Goal: Task Accomplishment & Management: Manage account settings

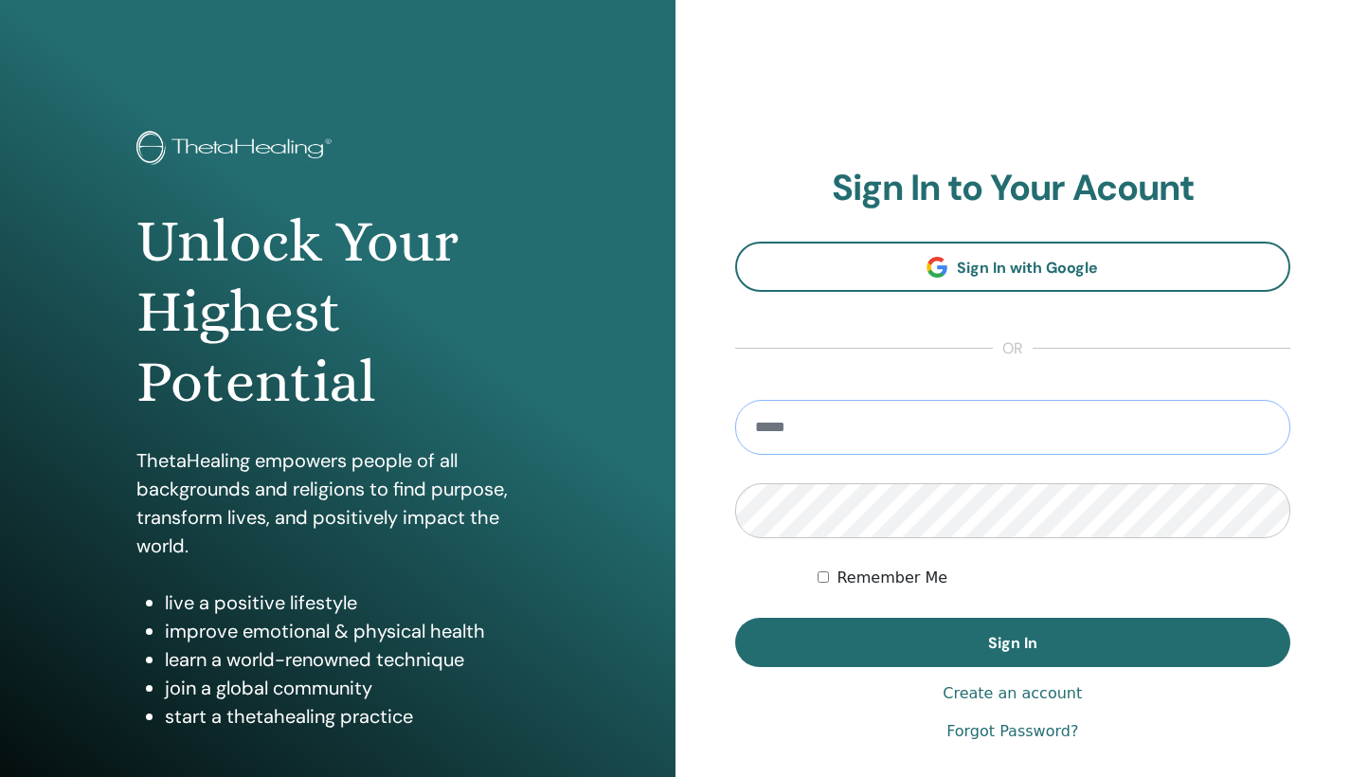
type input "**********"
click at [1012, 642] on button "Sign In" at bounding box center [1013, 642] width 556 height 49
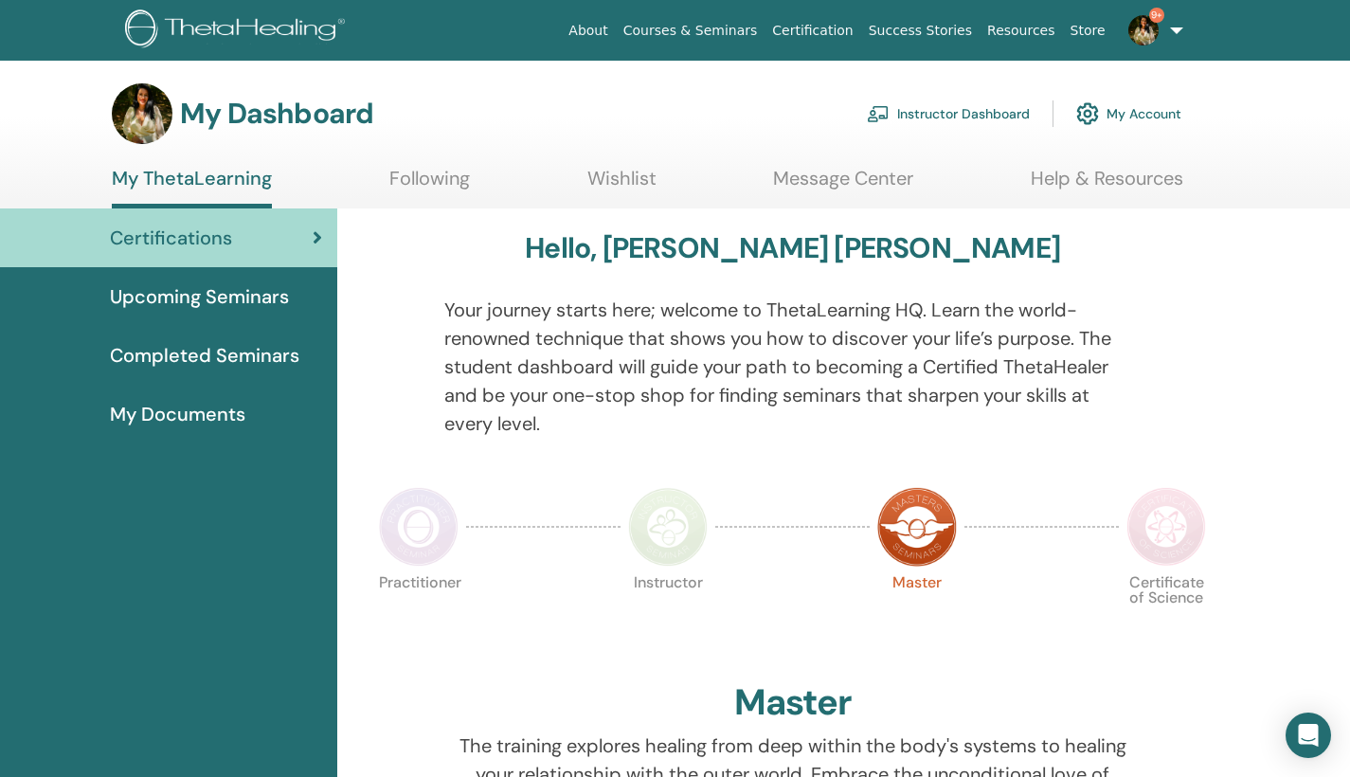
click at [1168, 55] on link "9+" at bounding box center [1152, 30] width 78 height 61
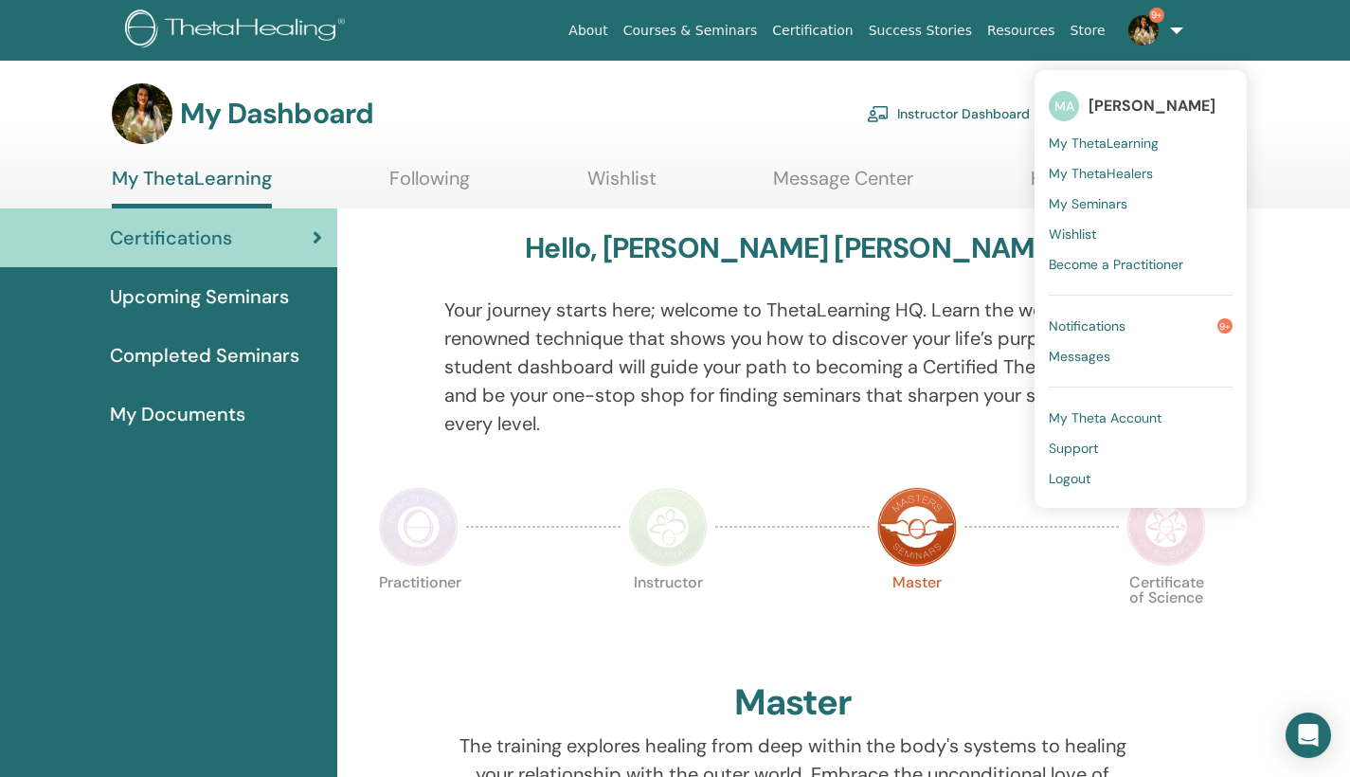
click at [1109, 193] on link "My Seminars" at bounding box center [1141, 203] width 184 height 30
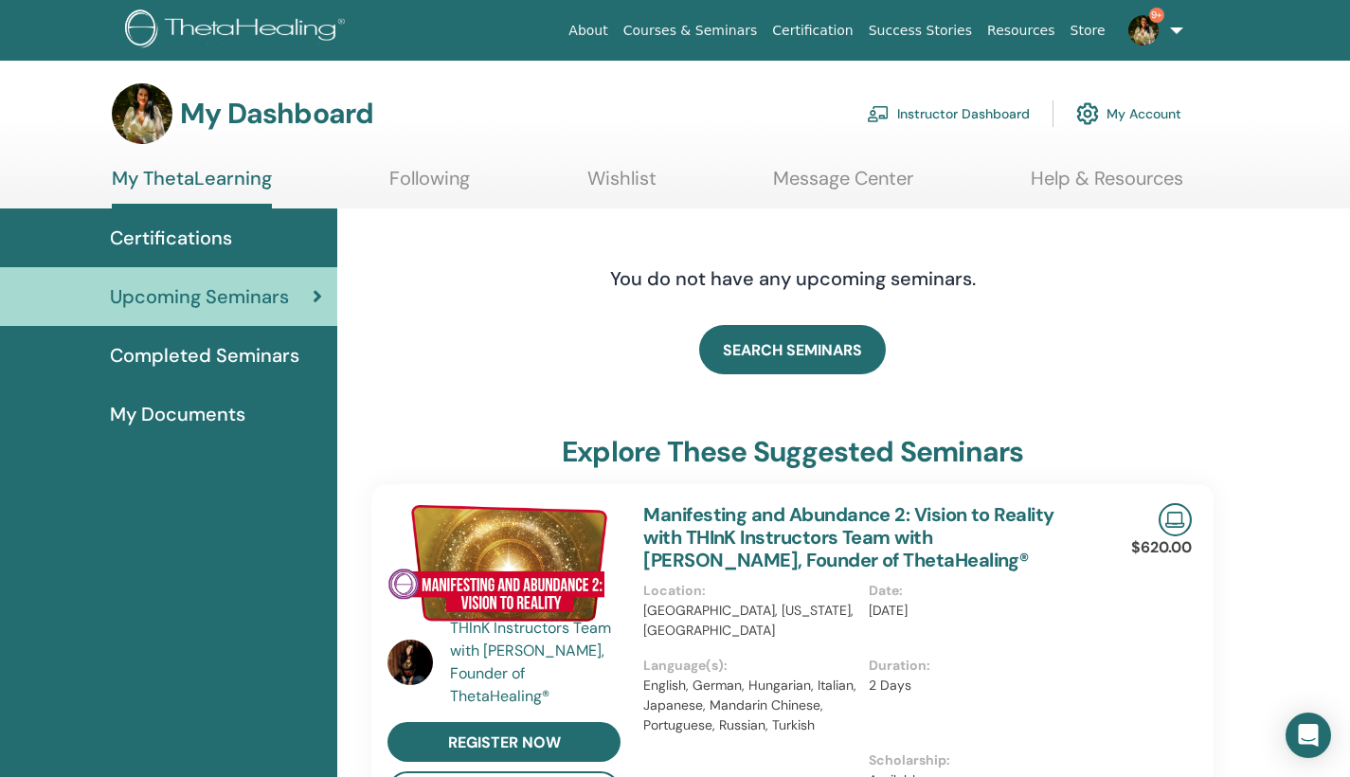
click at [263, 249] on div "Certifications" at bounding box center [168, 238] width 307 height 28
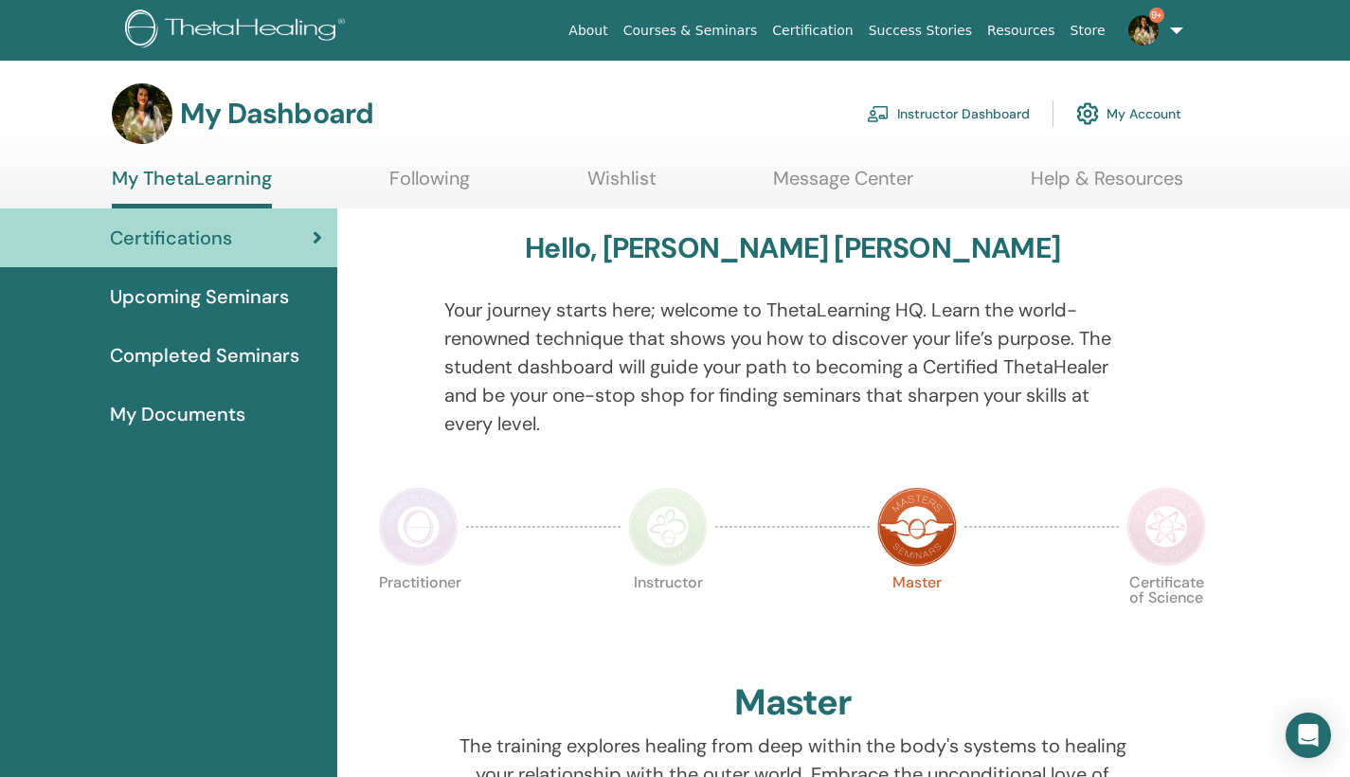
click at [941, 111] on link "Instructor Dashboard" at bounding box center [948, 114] width 163 height 42
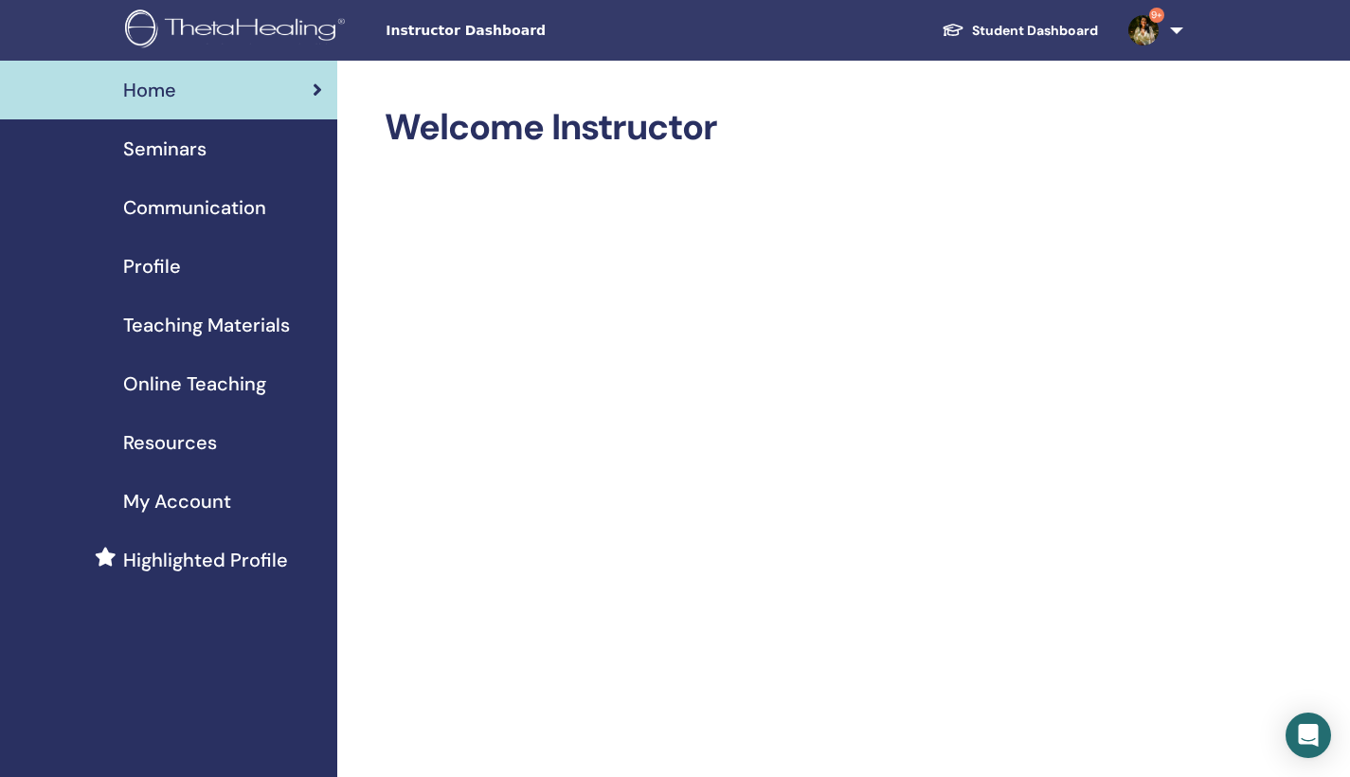
click at [206, 163] on link "Seminars" at bounding box center [168, 148] width 337 height 59
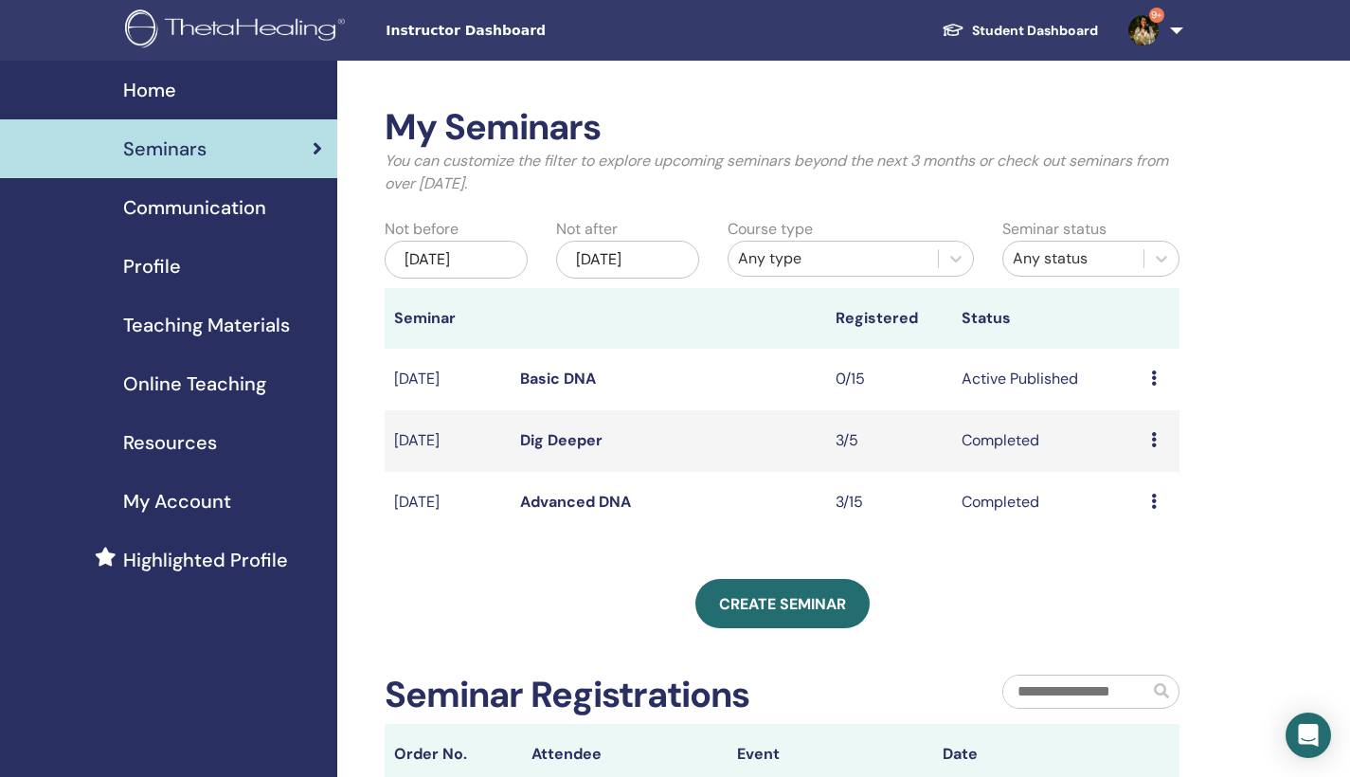
click at [520, 362] on td "Basic DNA" at bounding box center [668, 380] width 315 height 62
click at [536, 379] on link "Basic DNA" at bounding box center [558, 378] width 76 height 20
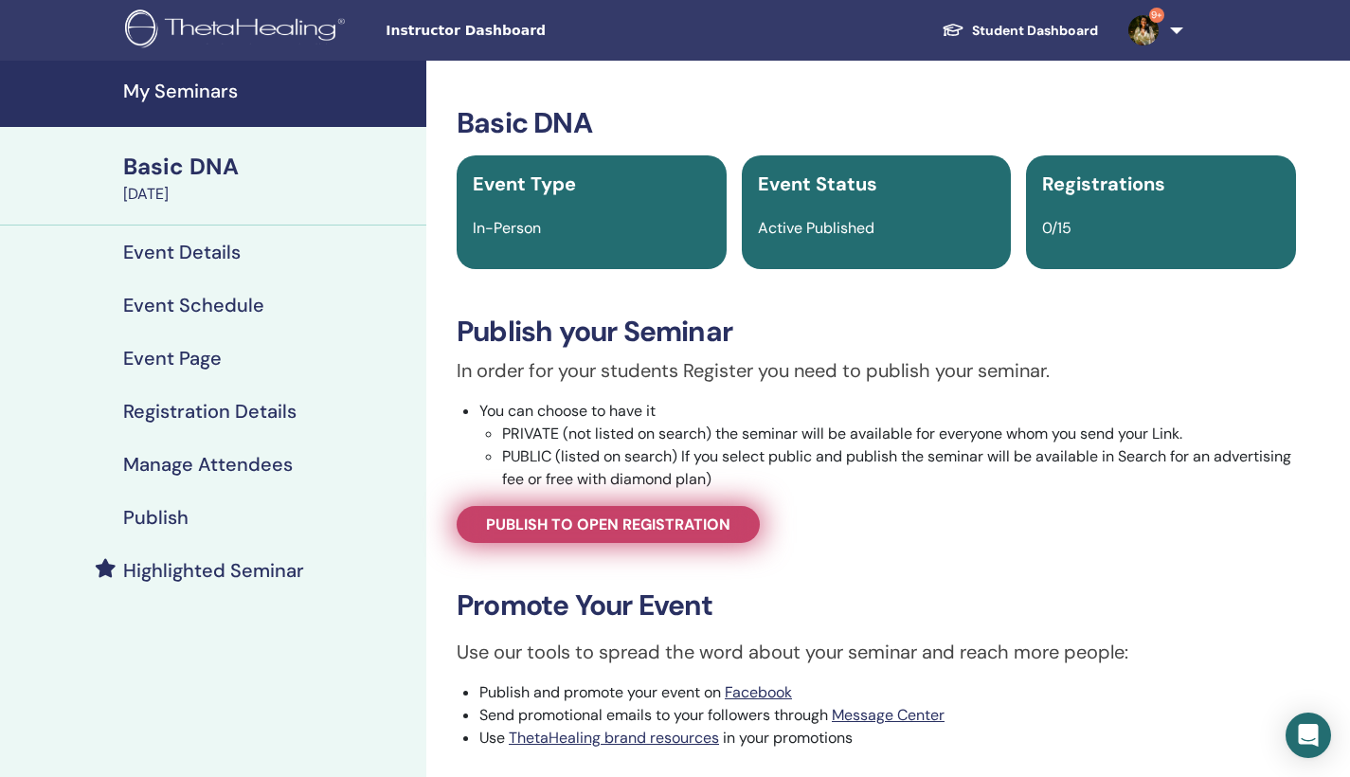
click at [665, 529] on span "Publish to open registration" at bounding box center [608, 524] width 244 height 20
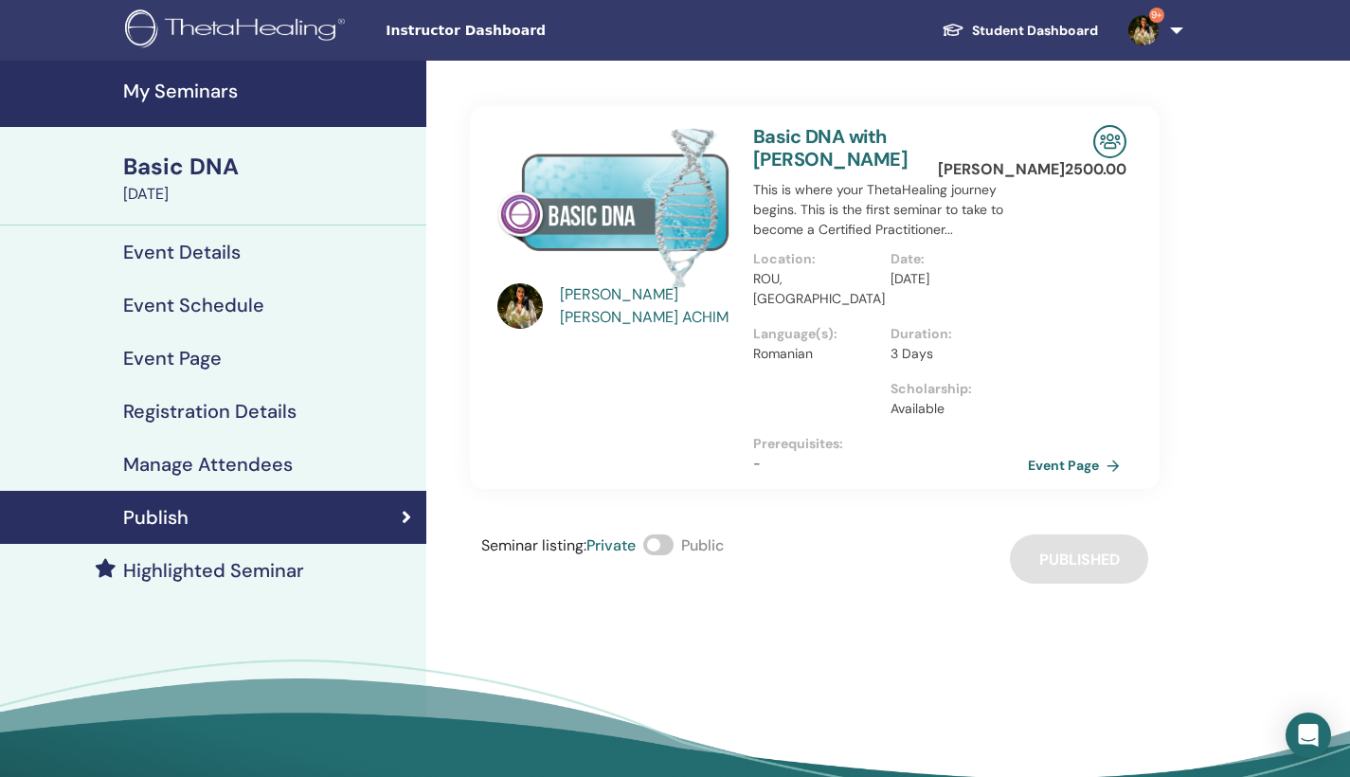
click at [239, 306] on h4 "Event Schedule" at bounding box center [193, 305] width 141 height 23
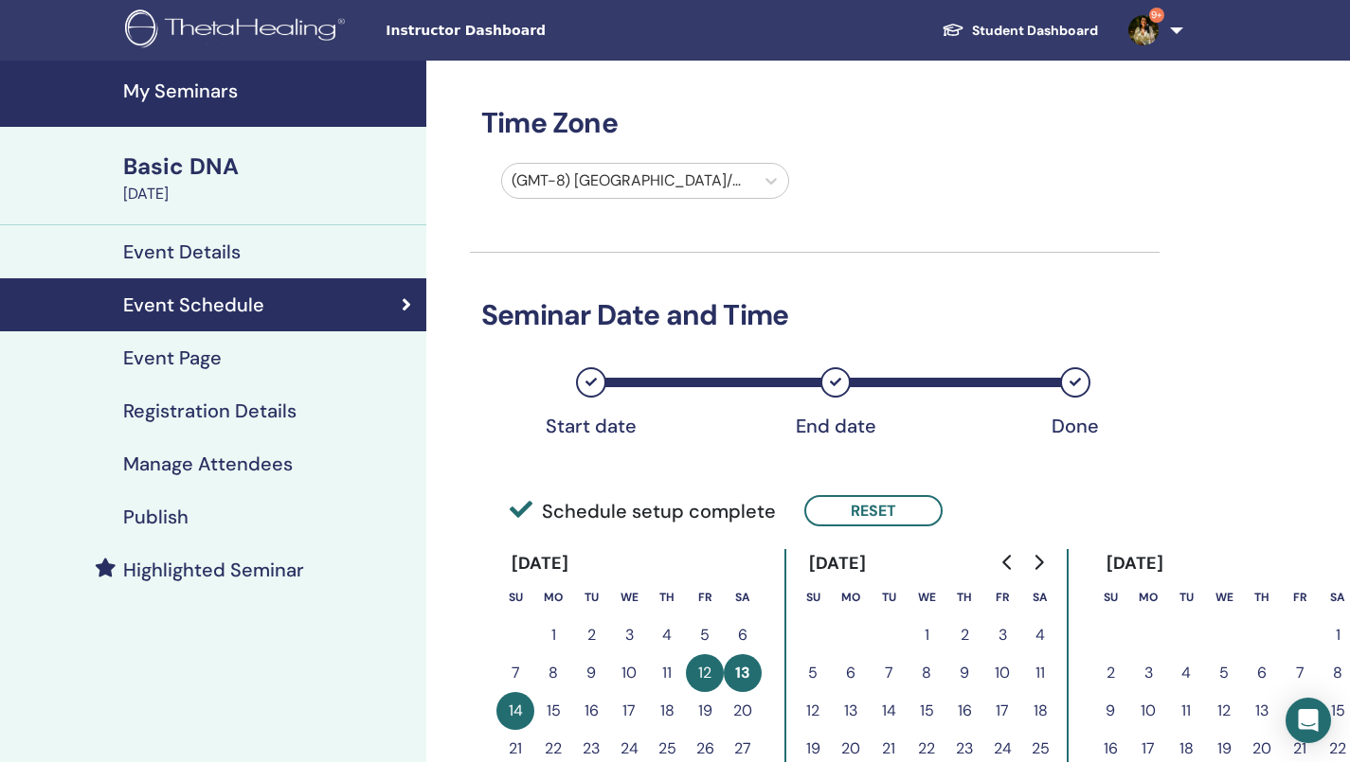
click at [204, 267] on link "Event Details" at bounding box center [213, 251] width 426 height 53
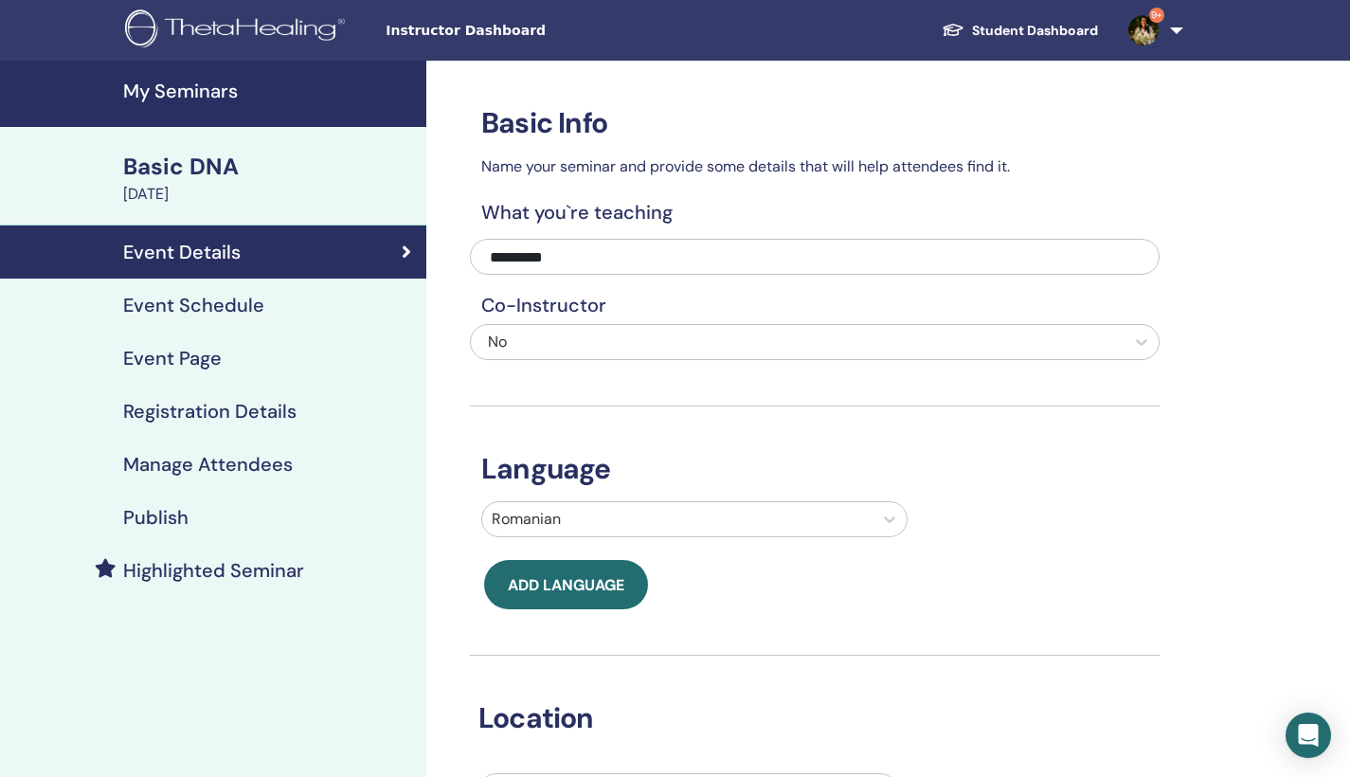
click at [197, 366] on h4 "Event Page" at bounding box center [172, 358] width 99 height 23
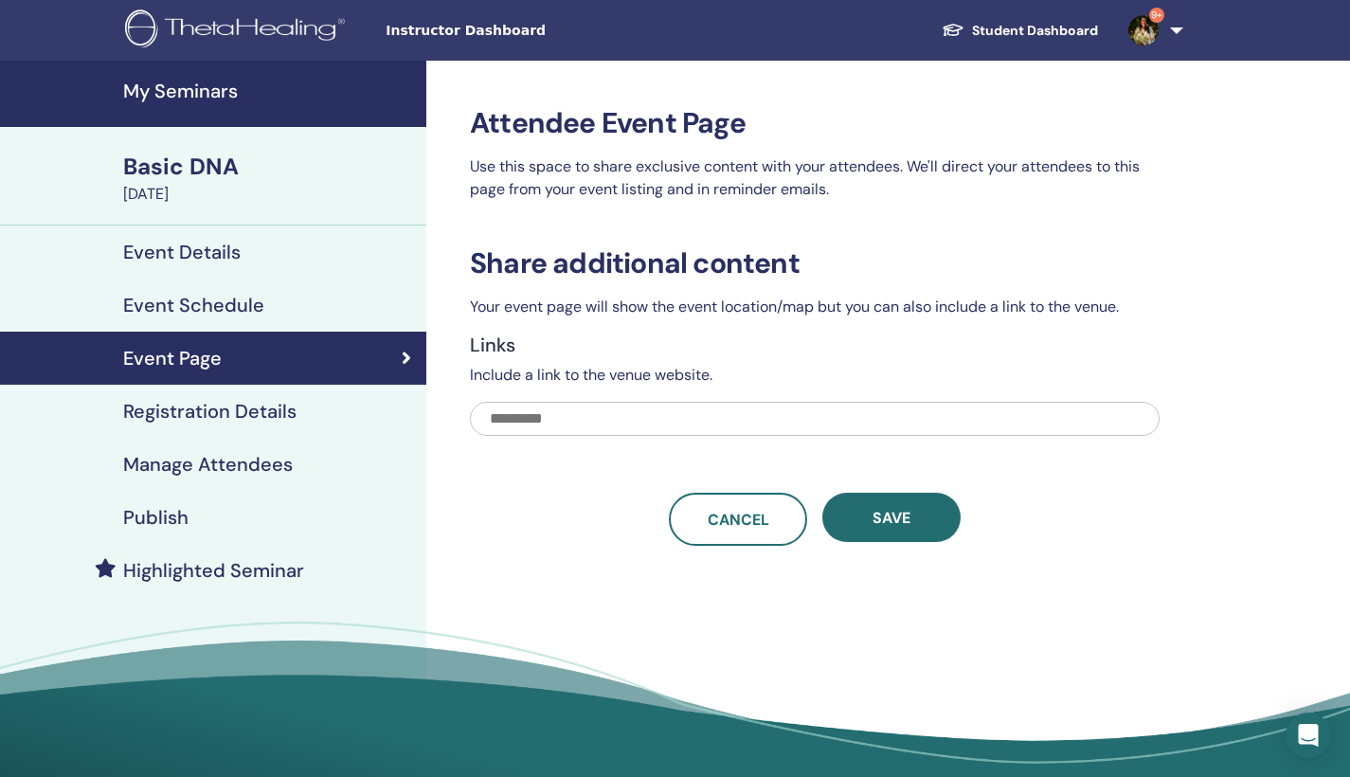
click at [205, 420] on h4 "Registration Details" at bounding box center [209, 411] width 173 height 23
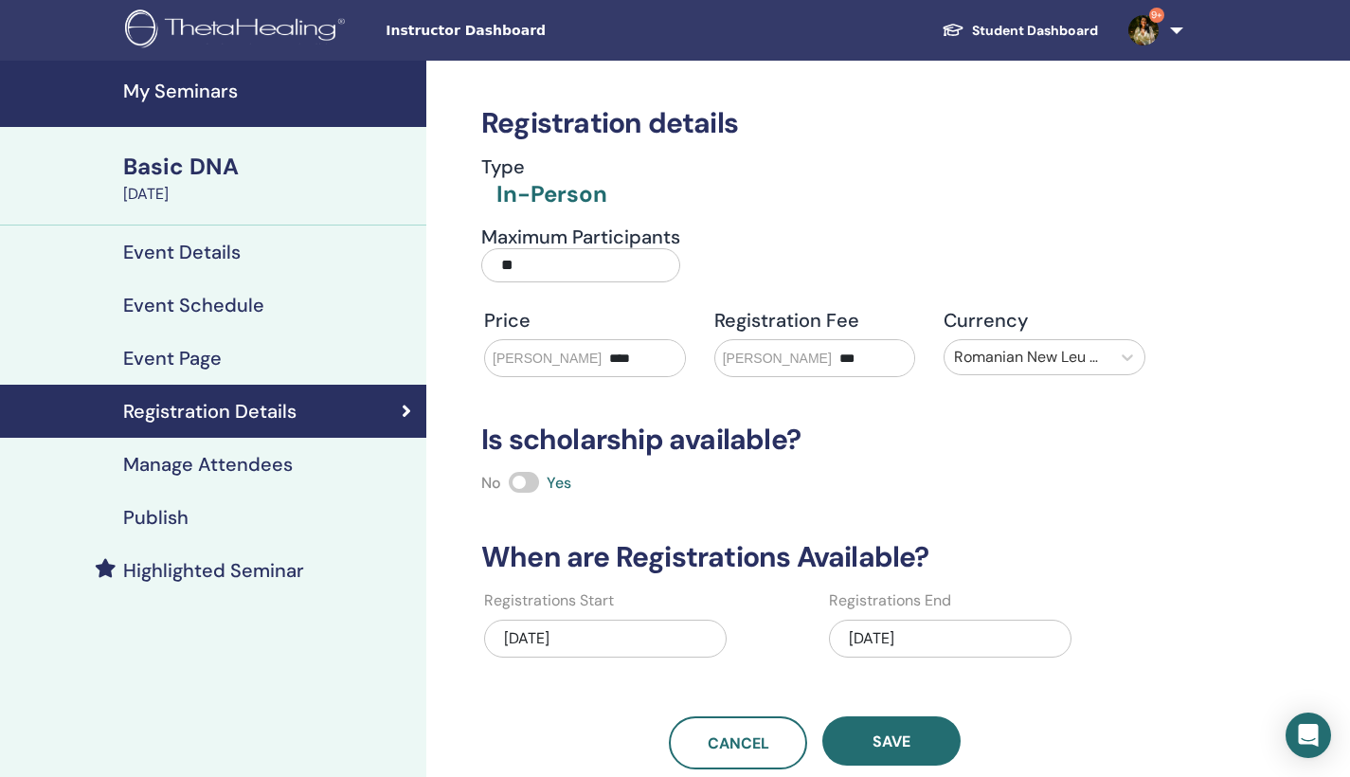
click at [234, 512] on div "Publish" at bounding box center [213, 517] width 396 height 23
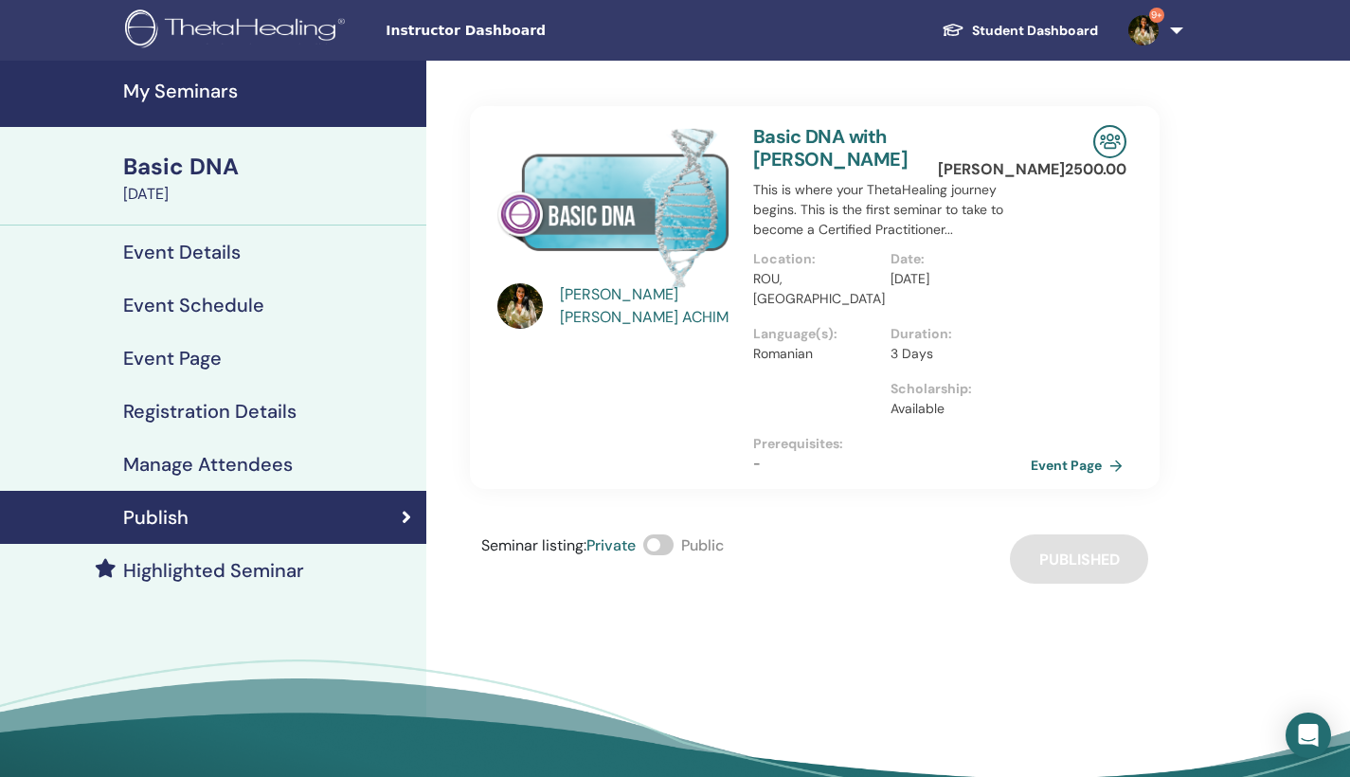
click at [1074, 451] on link "Event Page" at bounding box center [1080, 465] width 99 height 28
